Goal: Task Accomplishment & Management: Manage account settings

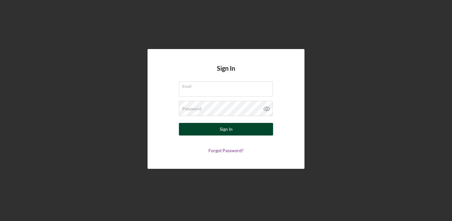
type input "deyaniraolalde@gmail.com"
click at [240, 128] on button "Sign In" at bounding box center [226, 129] width 94 height 13
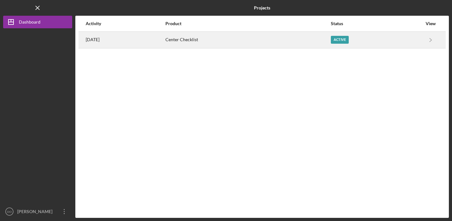
click at [349, 40] on div "Active" at bounding box center [340, 40] width 18 height 8
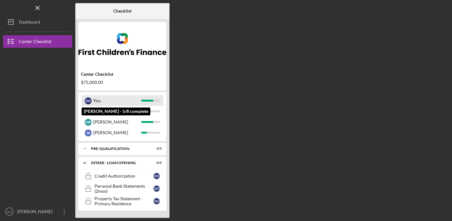
click at [140, 101] on div "You" at bounding box center [117, 100] width 48 height 11
click at [140, 100] on div "You" at bounding box center [117, 100] width 48 height 11
click at [87, 100] on div "D O" at bounding box center [88, 100] width 7 height 7
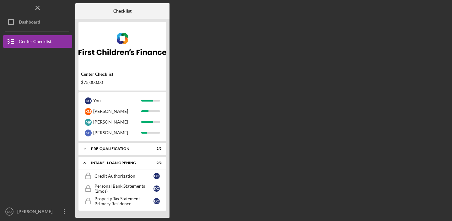
click at [221, 66] on div "Checklist Center Checklist $75,000.00 D O You K M [PERSON_NAME] [PERSON_NAME] I…" at bounding box center [262, 110] width 374 height 214
click at [236, 84] on div "Checklist Center Checklist $75,000.00 D O You K M [PERSON_NAME] [PERSON_NAME] I…" at bounding box center [262, 110] width 374 height 214
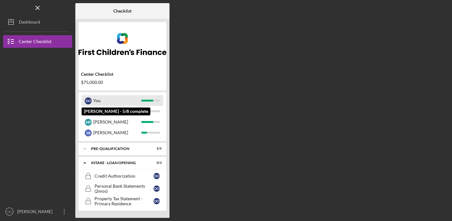
click at [110, 100] on div "You" at bounding box center [117, 100] width 48 height 11
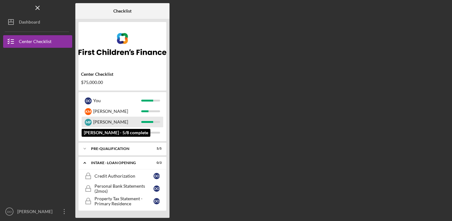
click at [109, 125] on div "[PERSON_NAME]" at bounding box center [117, 121] width 48 height 11
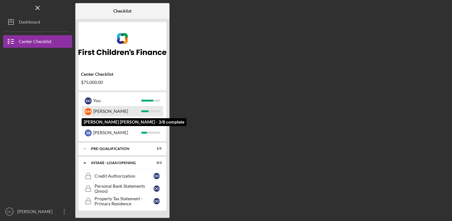
click at [93, 109] on div "[PERSON_NAME]" at bounding box center [117, 111] width 48 height 11
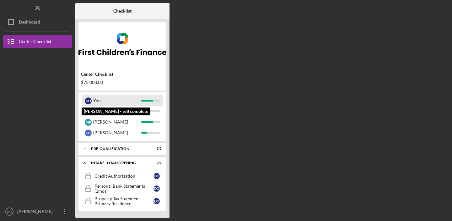
click at [92, 100] on div "D O You" at bounding box center [123, 100] width 82 height 11
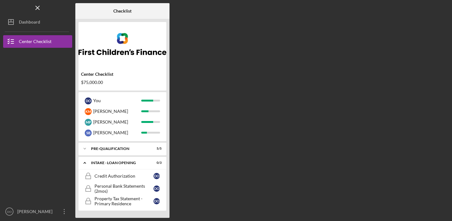
click at [206, 130] on div "Checklist Center Checklist $75,000.00 D O You K M [PERSON_NAME] [PERSON_NAME] I…" at bounding box center [262, 110] width 374 height 214
